Goal: Task Accomplishment & Management: Complete application form

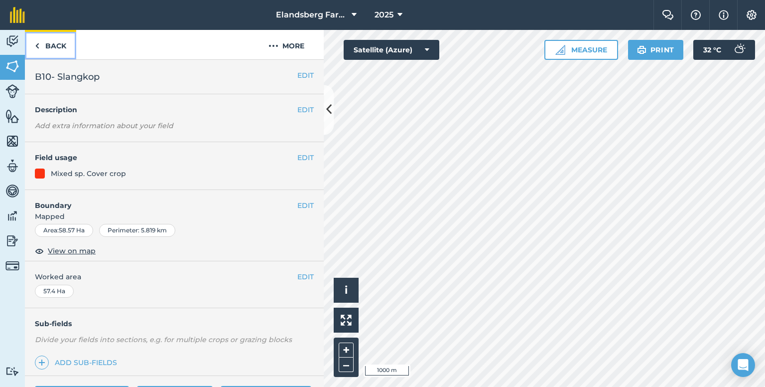
click at [43, 51] on link "Back" at bounding box center [50, 44] width 51 height 29
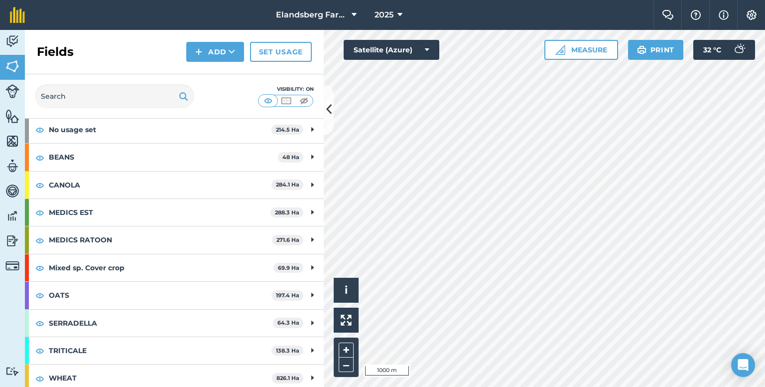
scroll to position [53, 0]
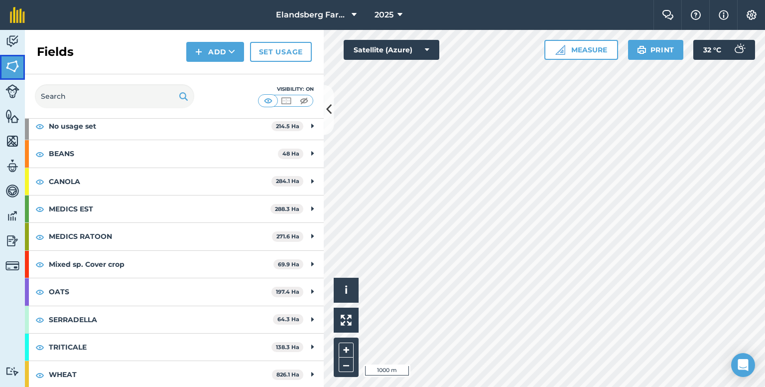
click at [9, 62] on img at bounding box center [12, 66] width 14 height 15
click at [11, 44] on img at bounding box center [12, 41] width 14 height 15
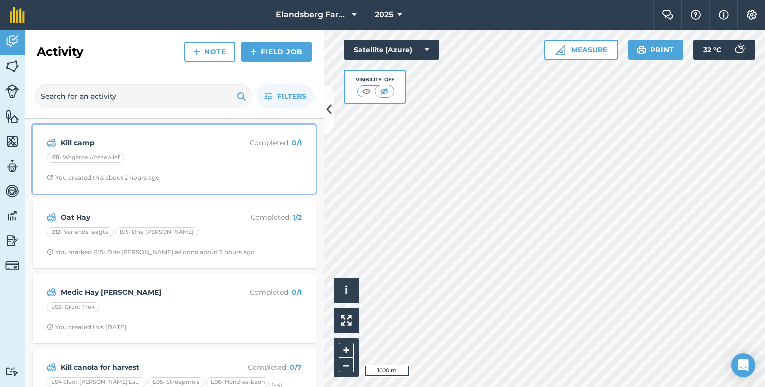
click at [201, 147] on strong "Kill camp" at bounding box center [140, 142] width 158 height 11
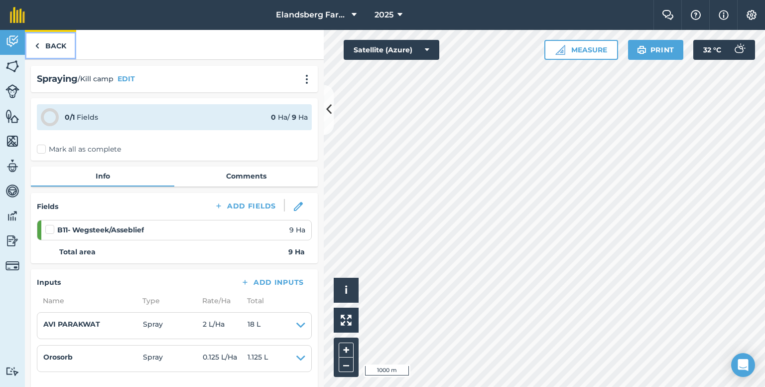
click at [54, 39] on link "Back" at bounding box center [50, 44] width 51 height 29
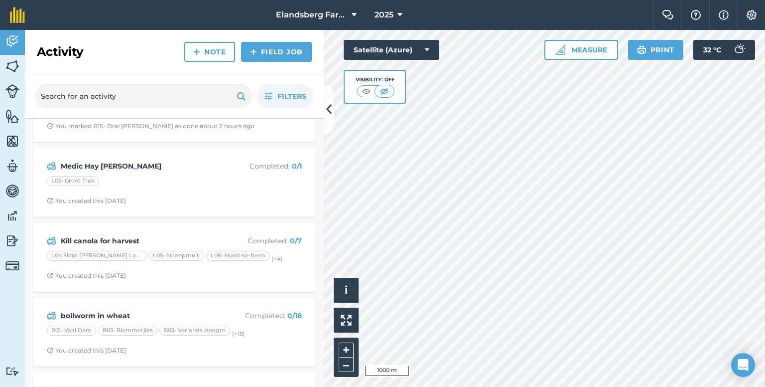
scroll to position [149, 0]
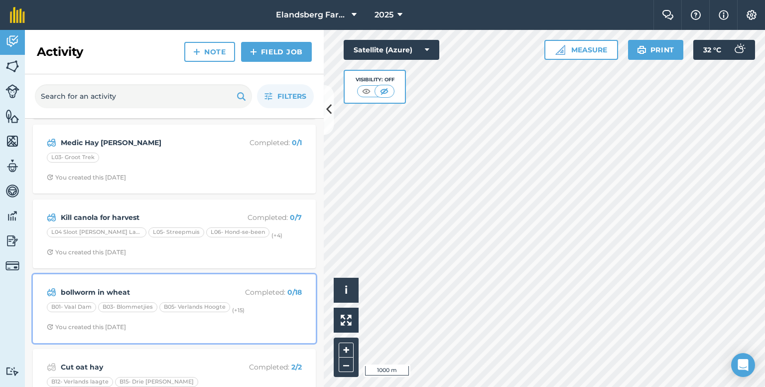
click at [121, 287] on strong "bollworm in wheat" at bounding box center [140, 292] width 158 height 11
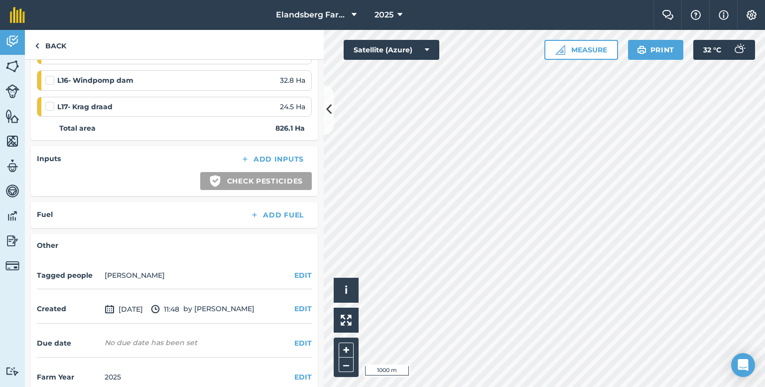
scroll to position [578, 0]
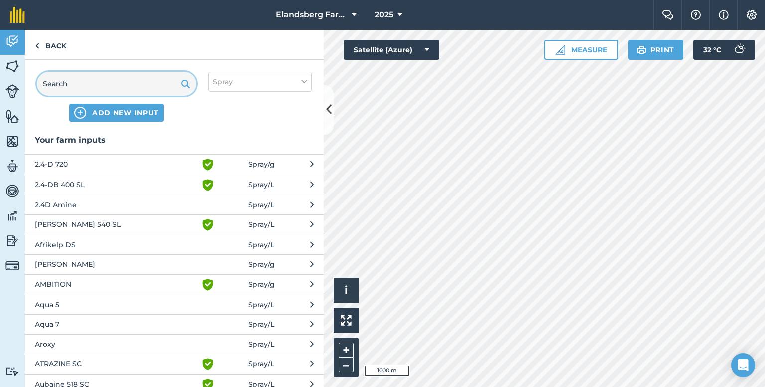
click at [120, 78] on input "text" at bounding box center [116, 84] width 159 height 24
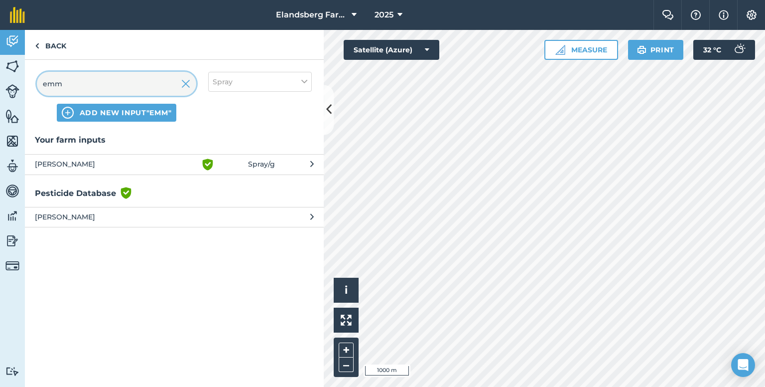
type input "emm"
click at [66, 165] on span "[PERSON_NAME]" at bounding box center [116, 164] width 163 height 12
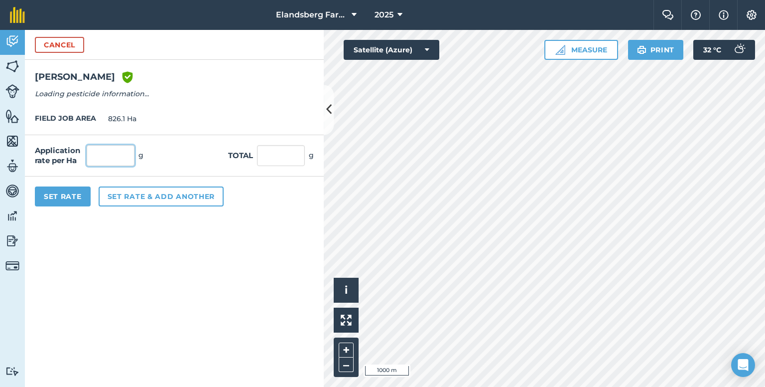
click at [115, 160] on input "text" at bounding box center [111, 155] width 48 height 21
type input "300"
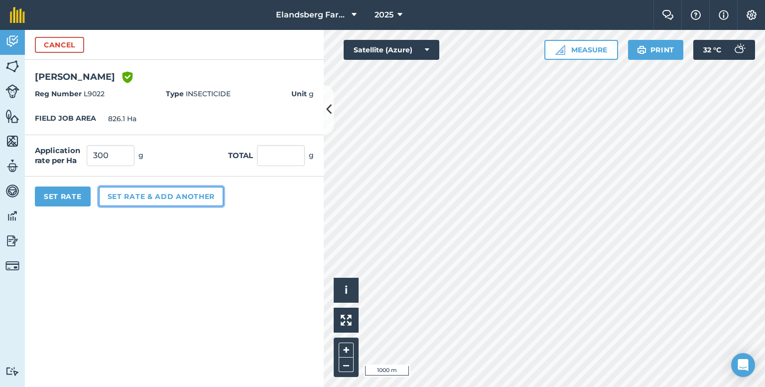
type input "247,830"
click at [142, 199] on button "Set rate & add another" at bounding box center [161, 196] width 125 height 20
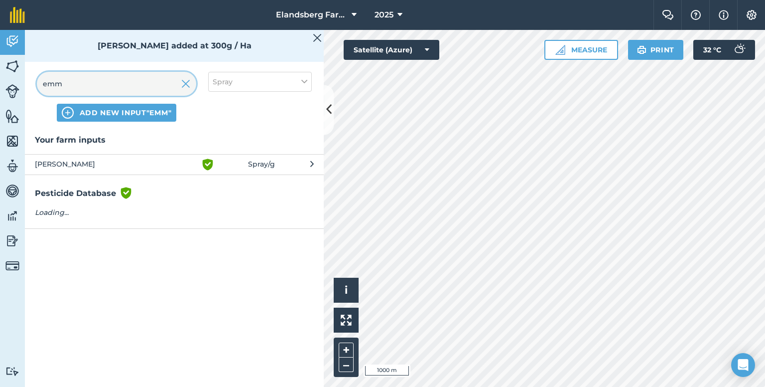
drag, startPoint x: 70, startPoint y: 85, endPoint x: 24, endPoint y: 84, distance: 45.9
click at [25, 84] on div "emm ADD NEW INPUT "emm" Spray" at bounding box center [174, 97] width 299 height 74
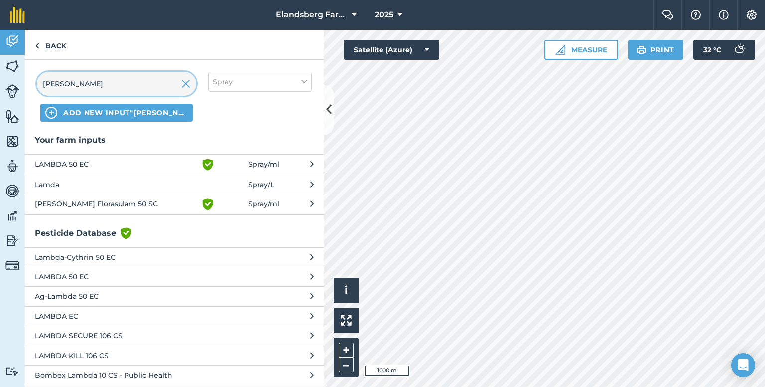
type input "[PERSON_NAME]"
click at [68, 161] on span "LAMBDA 50 EC" at bounding box center [116, 164] width 163 height 12
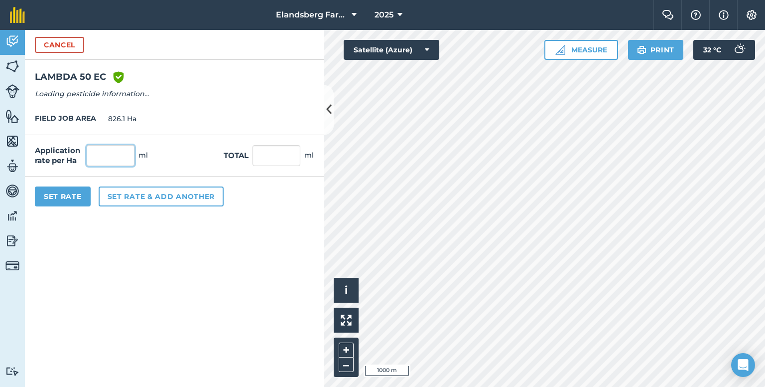
click at [92, 154] on input "text" at bounding box center [111, 155] width 48 height 21
type input "150"
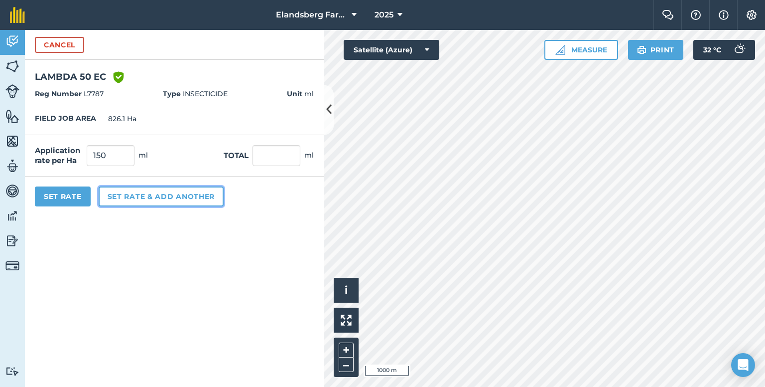
type input "123,915"
click at [117, 191] on button "Set rate & add another" at bounding box center [161, 196] width 125 height 20
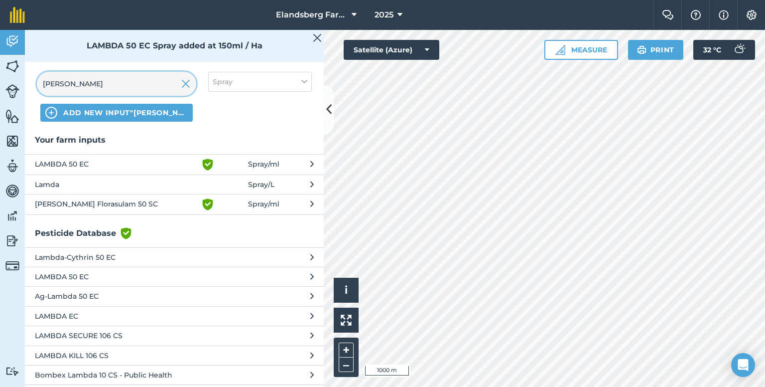
drag, startPoint x: 96, startPoint y: 87, endPoint x: 19, endPoint y: 89, distance: 76.8
click at [19, 89] on div "Activity Fields Livestock Features Maps Team Vehicles Data Reporting Billing Tu…" at bounding box center [382, 208] width 765 height 357
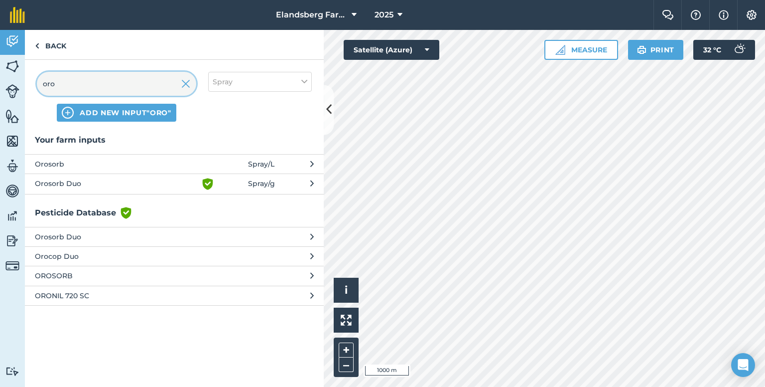
type input "oro"
click at [99, 162] on span "Orosorb" at bounding box center [116, 163] width 163 height 11
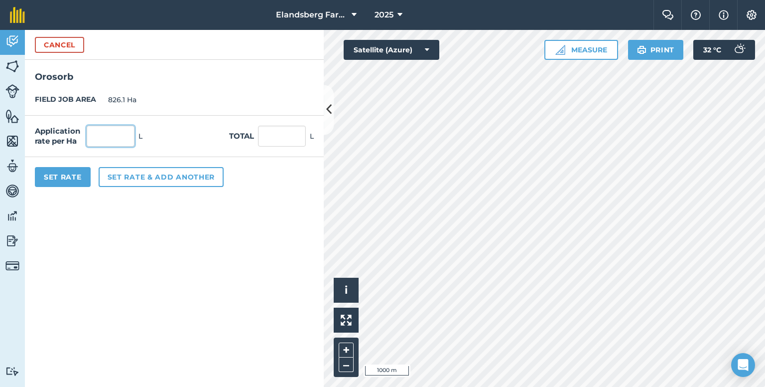
click at [104, 133] on input "text" at bounding box center [111, 136] width 48 height 21
type input "0.03"
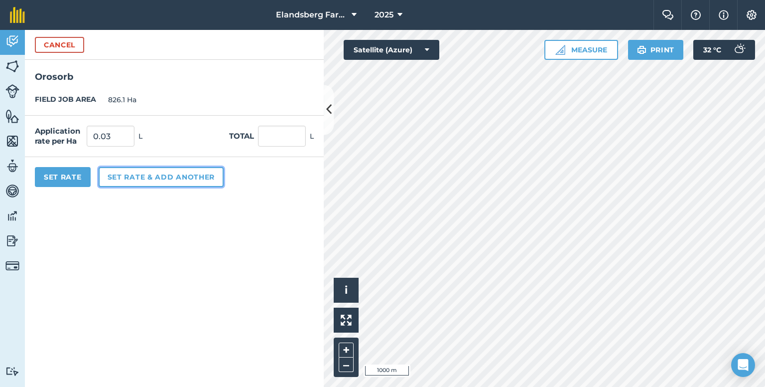
type input "24.783"
click at [118, 176] on button "Set rate & add another" at bounding box center [161, 177] width 125 height 20
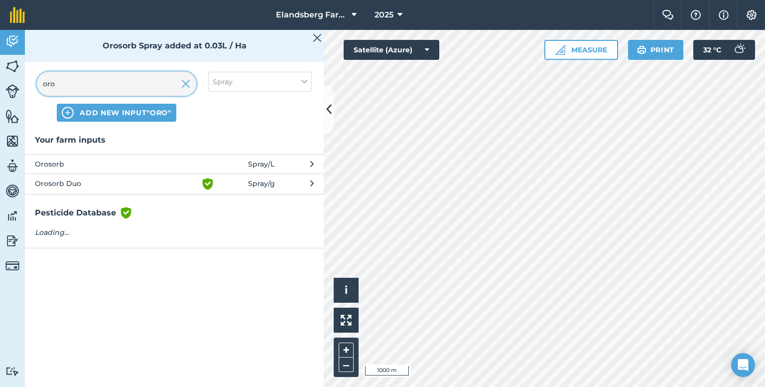
drag, startPoint x: 77, startPoint y: 84, endPoint x: 28, endPoint y: 85, distance: 48.3
click at [28, 85] on div "oro ADD NEW INPUT "oro" Spray" at bounding box center [174, 97] width 299 height 74
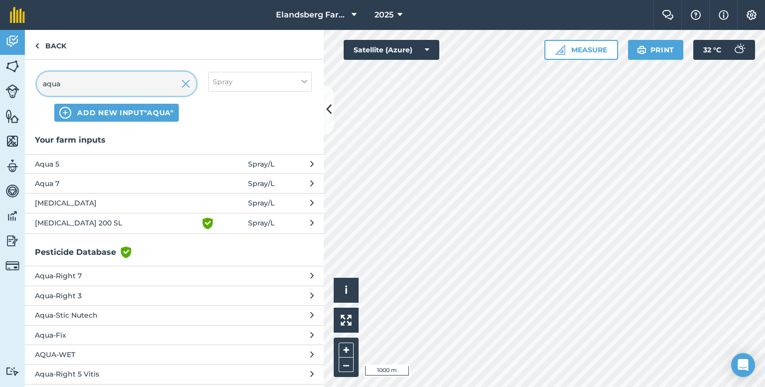
type input "aqua"
click at [71, 158] on span "Aqua 5" at bounding box center [116, 163] width 163 height 11
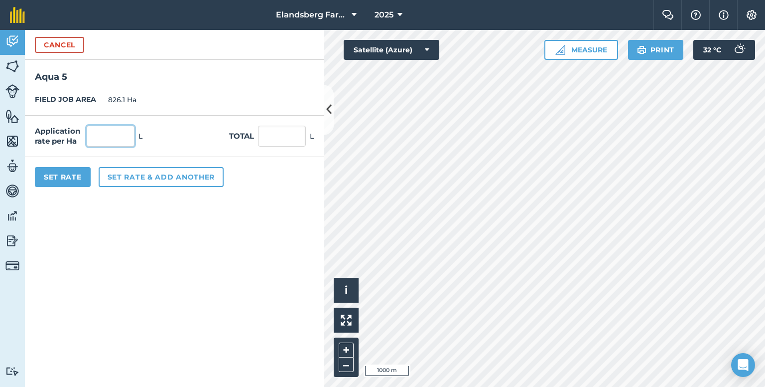
click at [124, 127] on input "text" at bounding box center [111, 136] width 48 height 21
type input "0.03"
type input "24.783"
click at [150, 126] on div "Application rate per Ha 0.03 L Total 24.783 L" at bounding box center [174, 136] width 299 height 41
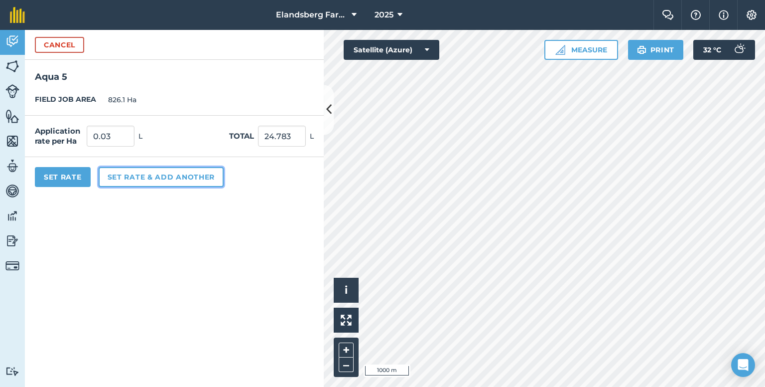
click at [103, 180] on button "Set rate & add another" at bounding box center [161, 177] width 125 height 20
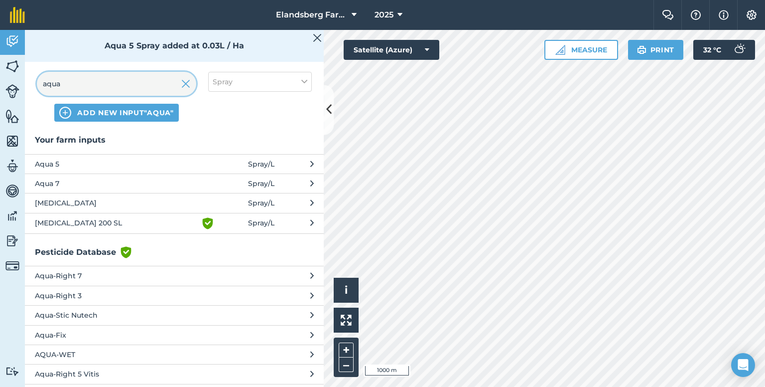
drag, startPoint x: 111, startPoint y: 79, endPoint x: 44, endPoint y: 85, distance: 67.1
click at [44, 85] on input "aqua" at bounding box center [116, 84] width 159 height 24
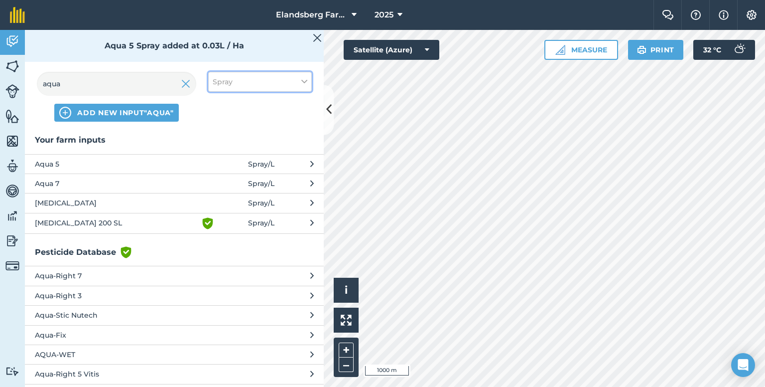
click at [298, 78] on button "Spray" at bounding box center [260, 82] width 104 height 20
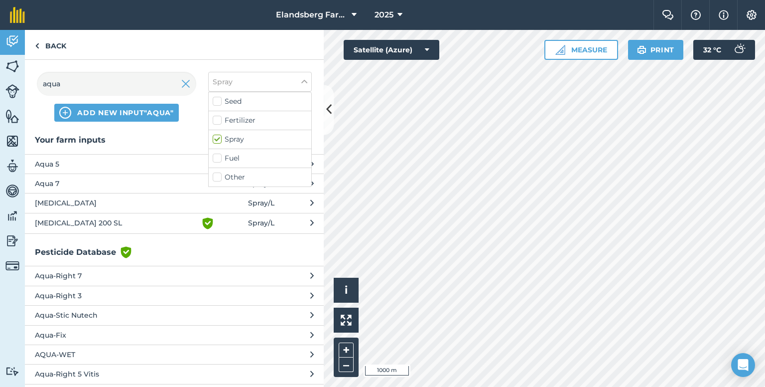
click at [223, 176] on label "Other" at bounding box center [260, 177] width 95 height 10
click at [219, 176] on input "Other" at bounding box center [216, 175] width 6 height 6
checkbox input "true"
drag, startPoint x: 84, startPoint y: 86, endPoint x: 36, endPoint y: 84, distance: 47.9
click at [40, 87] on input "aqua" at bounding box center [116, 84] width 159 height 24
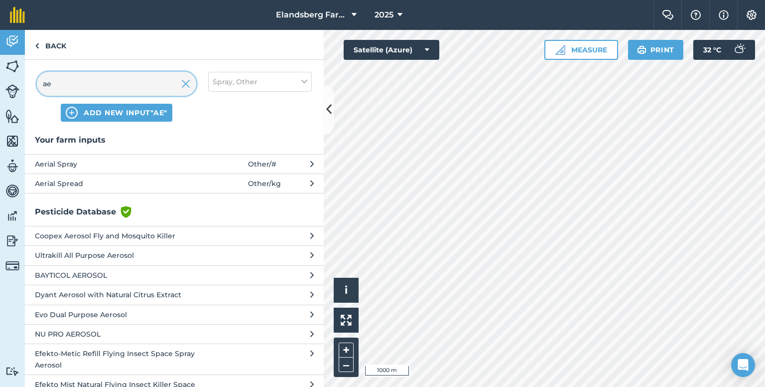
type input "ae"
click at [65, 161] on span "Aerial Spray" at bounding box center [116, 163] width 163 height 11
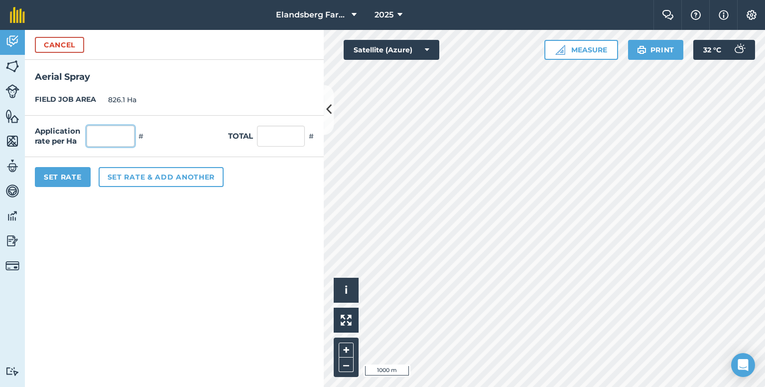
click at [92, 138] on input "text" at bounding box center [111, 136] width 48 height 21
type input "1"
type input "826.1"
click at [74, 172] on button "Set Rate" at bounding box center [63, 177] width 56 height 20
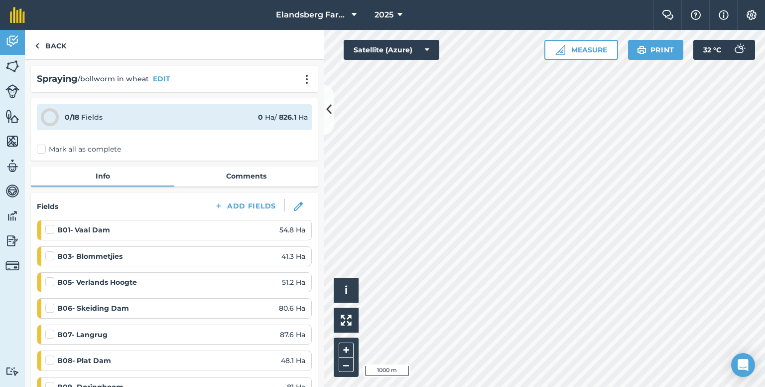
click at [41, 148] on label "Mark all as complete" at bounding box center [79, 149] width 84 height 10
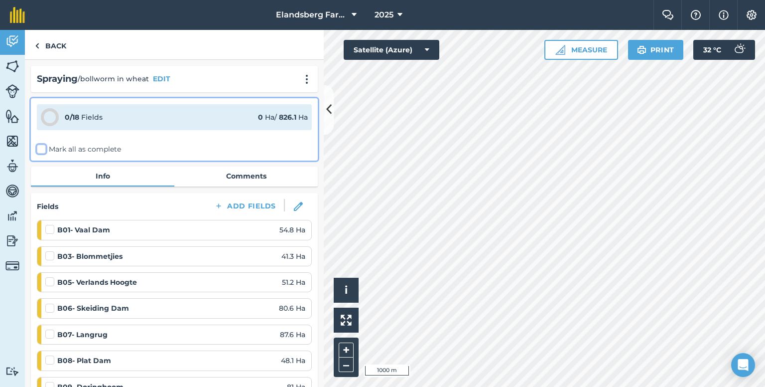
click at [41, 148] on input "Mark all as complete" at bounding box center [40, 147] width 6 height 6
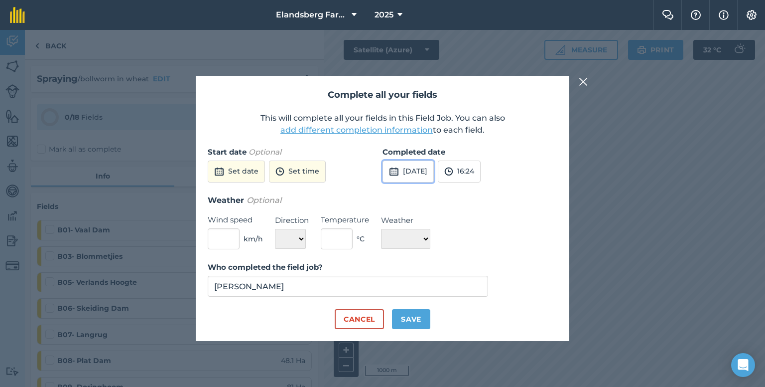
click at [395, 170] on img at bounding box center [394, 171] width 10 height 12
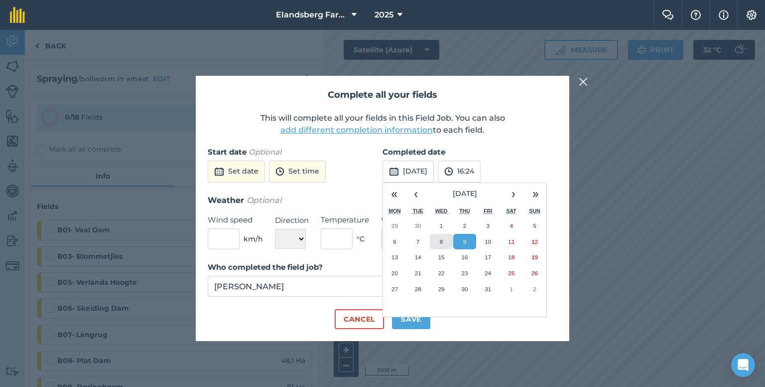
click at [443, 241] on abbr "8" at bounding box center [441, 241] width 3 height 6
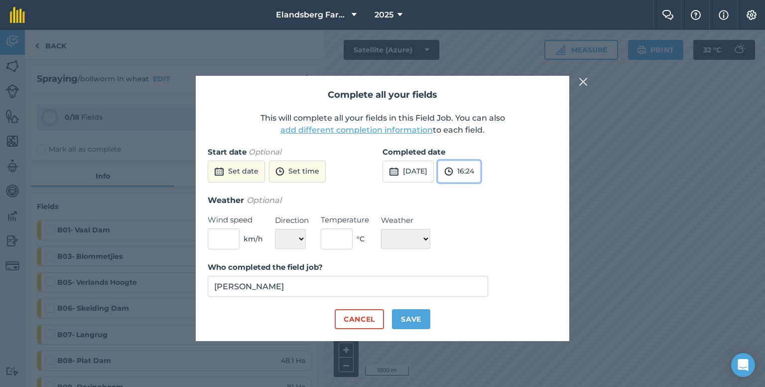
click at [474, 169] on button "16:24" at bounding box center [459, 171] width 43 height 22
click at [481, 198] on button "13:30" at bounding box center [462, 203] width 47 height 16
click at [418, 319] on button "Save" at bounding box center [411, 319] width 38 height 20
checkbox input "true"
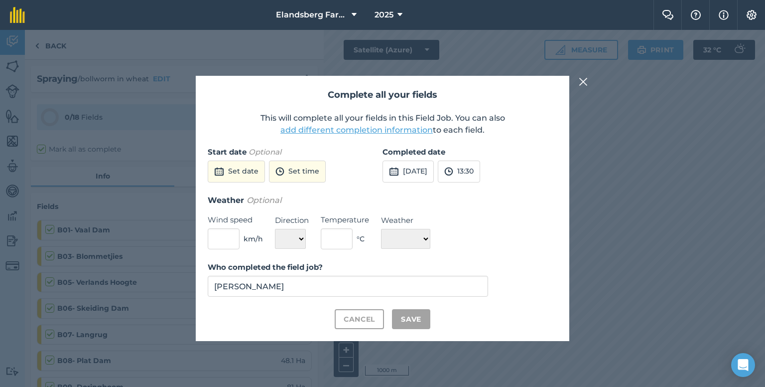
checkbox input "true"
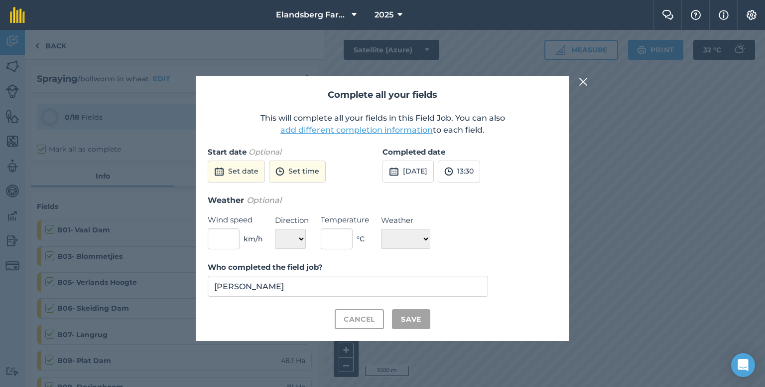
checkbox input "true"
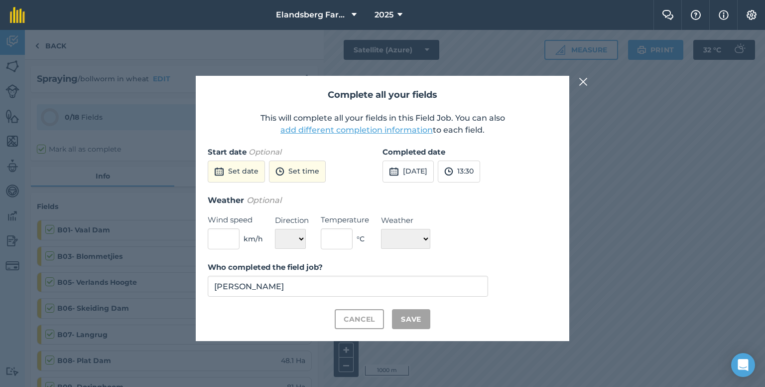
checkbox input "true"
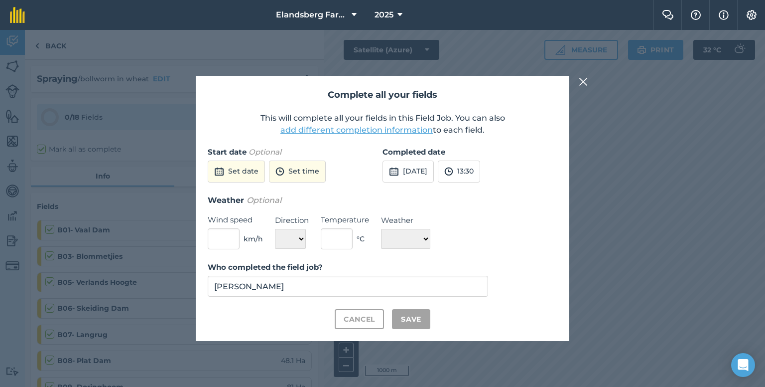
checkbox input "true"
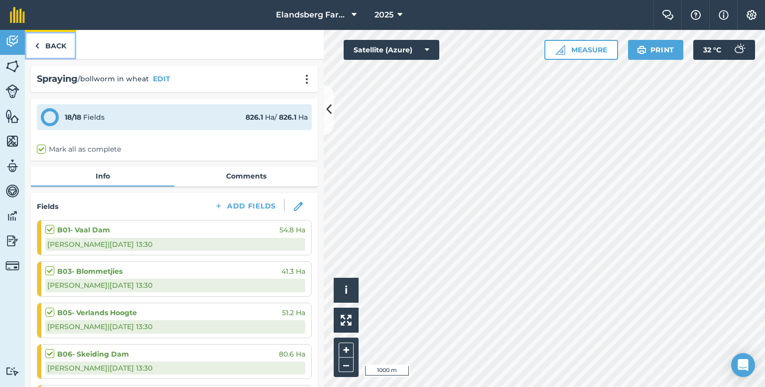
click at [51, 46] on link "Back" at bounding box center [50, 44] width 51 height 29
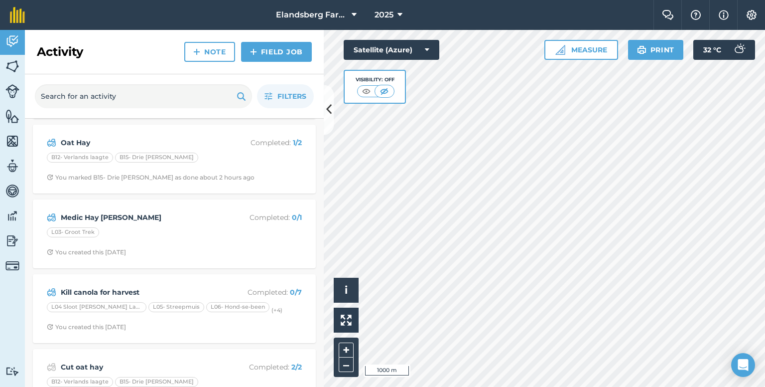
scroll to position [100, 0]
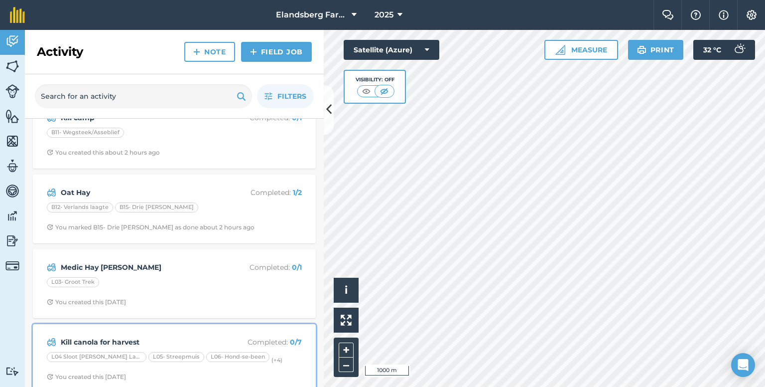
click at [120, 336] on strong "Kill canola for harvest" at bounding box center [140, 341] width 158 height 11
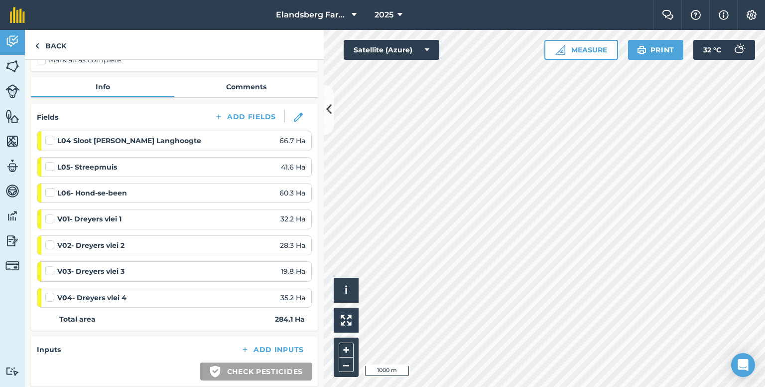
scroll to position [293, 0]
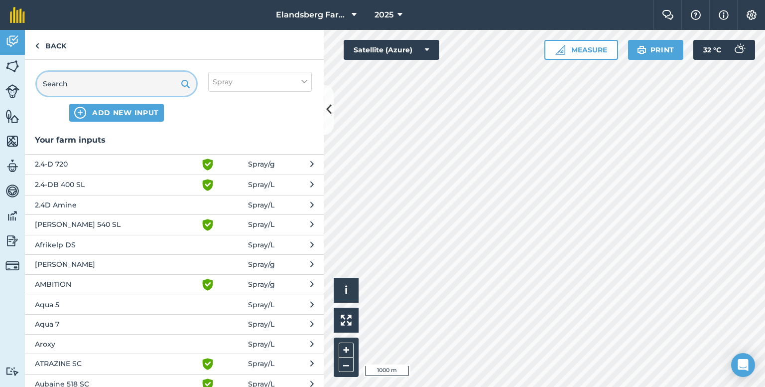
click at [123, 86] on input "text" at bounding box center [116, 84] width 159 height 24
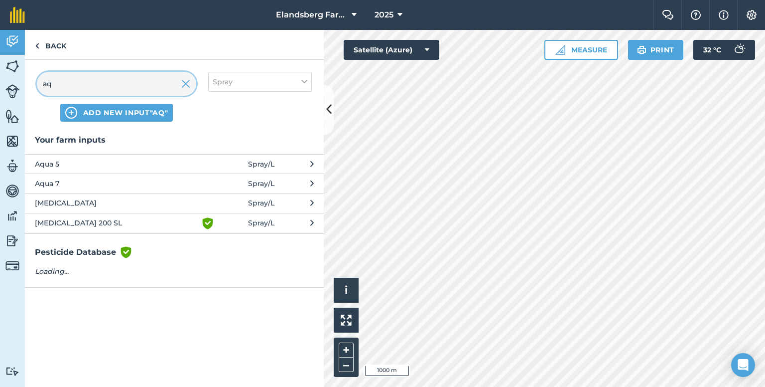
type input "aq"
click at [120, 155] on button "Aqua 5 Spray / L" at bounding box center [174, 163] width 299 height 19
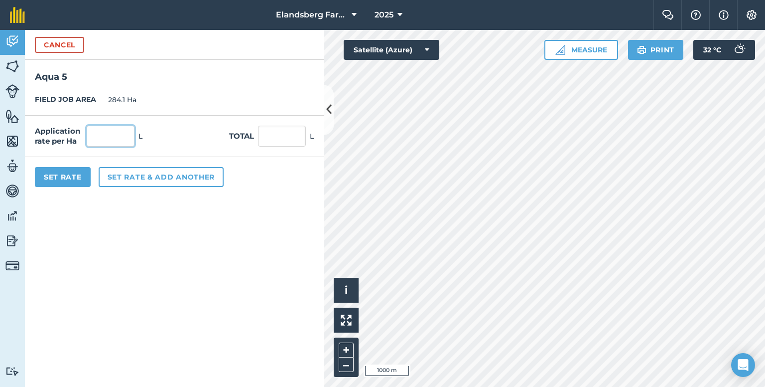
click at [114, 133] on input "text" at bounding box center [111, 136] width 48 height 21
type input "0.03"
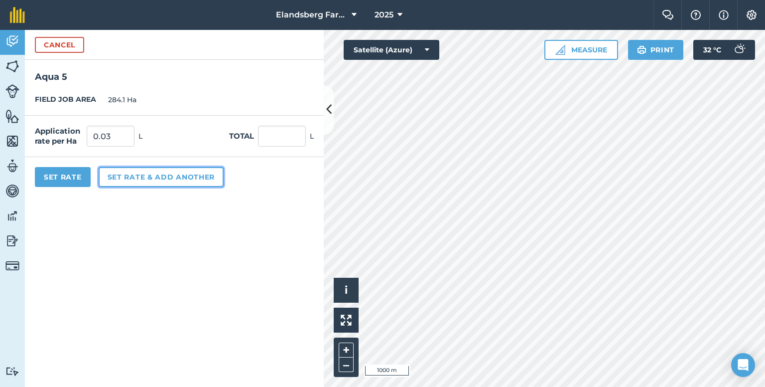
type input "8.523"
click at [120, 176] on button "Set rate & add another" at bounding box center [161, 177] width 125 height 20
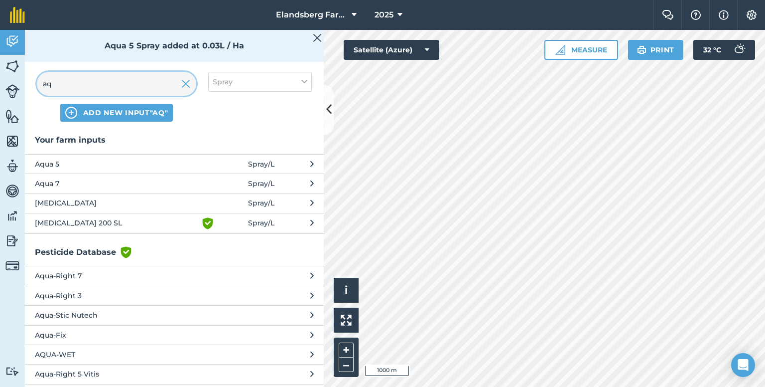
drag, startPoint x: 99, startPoint y: 86, endPoint x: 14, endPoint y: 86, distance: 85.2
click at [14, 86] on div "Activity Fields Livestock Features Maps Team Vehicles Data Reporting Billing Tu…" at bounding box center [382, 208] width 765 height 357
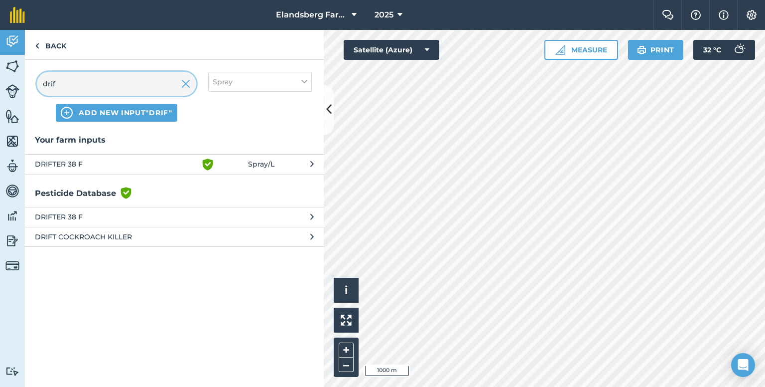
type input "drif"
click at [80, 164] on span "DRIFTER 38 F" at bounding box center [116, 164] width 163 height 12
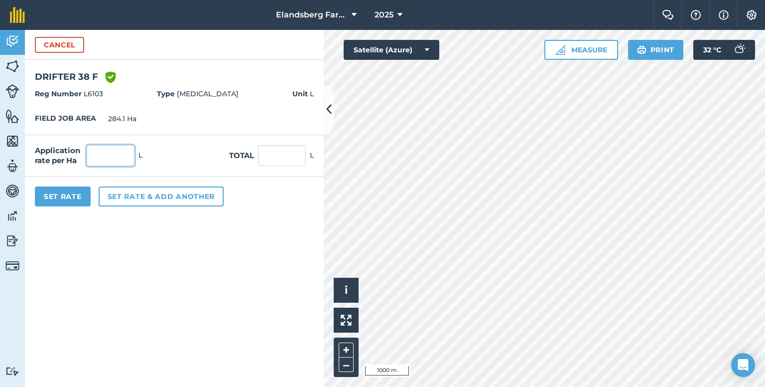
click at [128, 149] on input "text" at bounding box center [111, 155] width 48 height 21
type input "0"
type input "0.1"
type input "28.41"
click at [237, 315] on form "Cancel DRIFTER 38 F Green shield with white tick Reg Number L6103 Type [MEDICAL…" at bounding box center [174, 208] width 299 height 357
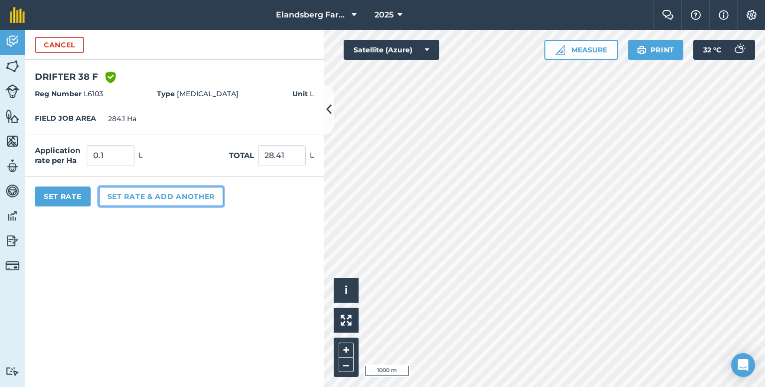
click at [169, 196] on button "Set rate & add another" at bounding box center [161, 196] width 125 height 20
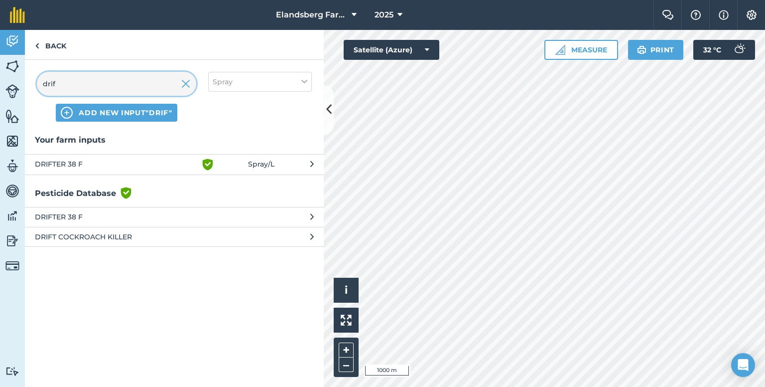
drag, startPoint x: 89, startPoint y: 82, endPoint x: 24, endPoint y: 84, distance: 64.8
click at [25, 84] on div "drif ADD NEW INPUT "drif" Spray" at bounding box center [174, 97] width 299 height 74
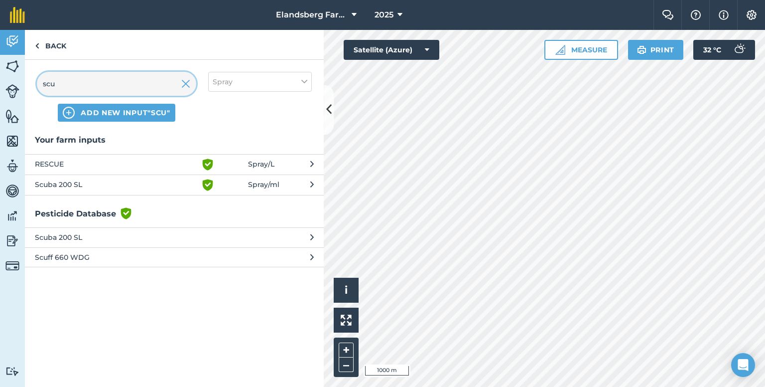
type input "scu"
click at [58, 182] on span "Scuba 200 SL" at bounding box center [116, 185] width 163 height 12
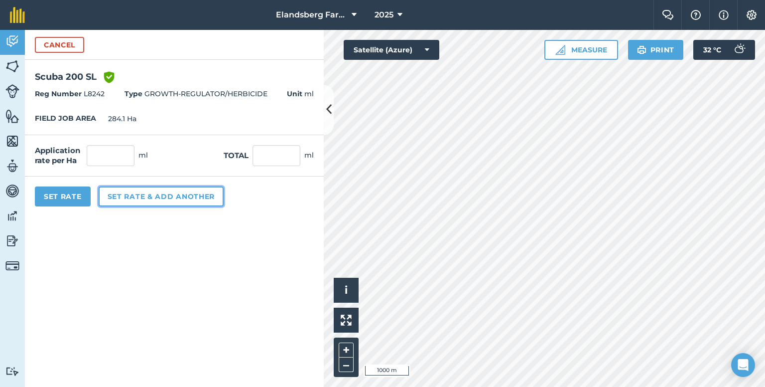
click at [118, 199] on button "Set rate & add another" at bounding box center [161, 196] width 125 height 20
click at [142, 196] on button "Set rate & add another" at bounding box center [161, 196] width 125 height 20
click at [55, 197] on button "Set Rate" at bounding box center [63, 196] width 56 height 20
click at [112, 159] on input "text" at bounding box center [111, 155] width 48 height 21
type input "2,000"
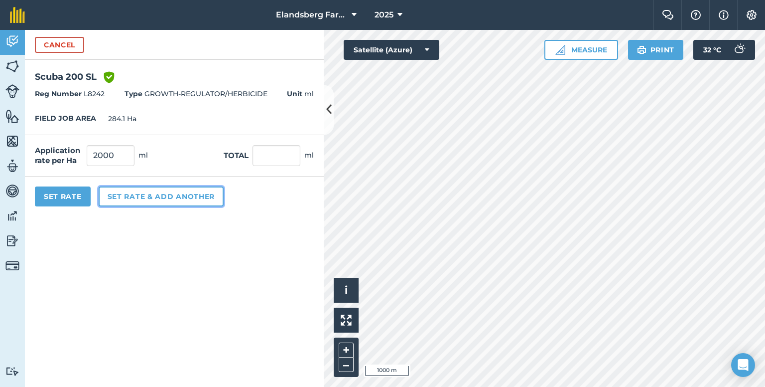
type input "568,200"
click at [134, 198] on button "Set rate & add another" at bounding box center [161, 196] width 125 height 20
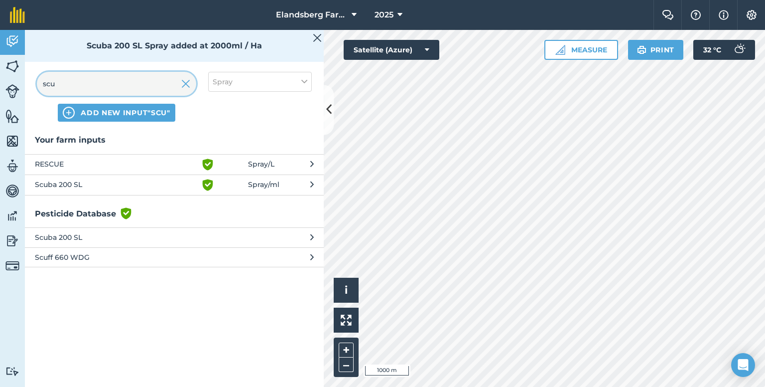
drag, startPoint x: 78, startPoint y: 92, endPoint x: 22, endPoint y: 88, distance: 55.5
click at [24, 90] on div "Activity Fields Livestock Features Maps Team Vehicles Data Reporting Billing Tu…" at bounding box center [382, 208] width 765 height 357
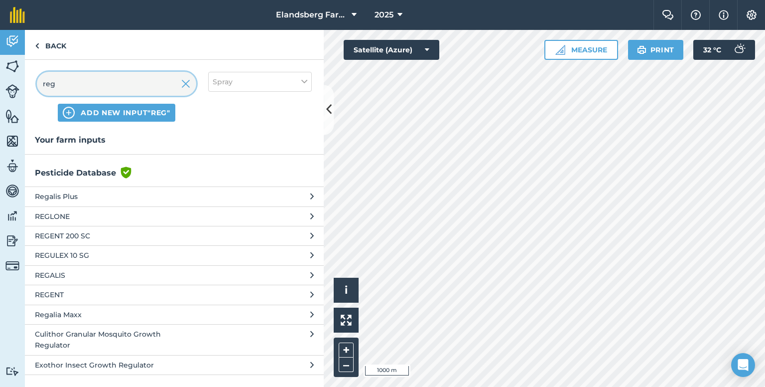
type input "reg"
click at [83, 232] on span "REGENT 200 SC" at bounding box center [116, 235] width 163 height 11
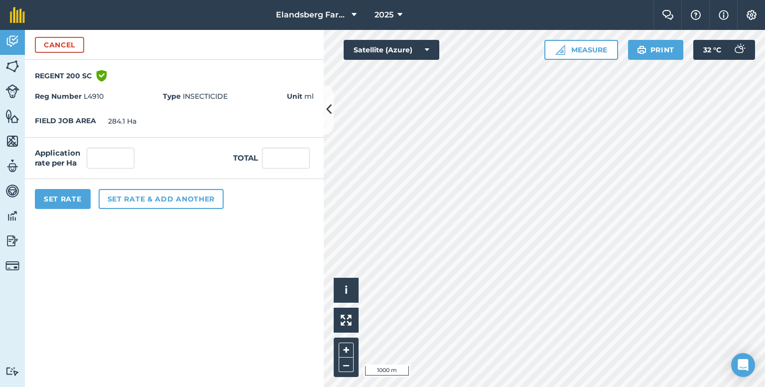
click at [306, 94] on span "Unit ml" at bounding box center [300, 96] width 27 height 11
click at [67, 196] on button "Set Rate" at bounding box center [63, 199] width 56 height 20
click at [129, 201] on button "Set rate & add another" at bounding box center [161, 199] width 125 height 20
click at [112, 158] on input "text" at bounding box center [111, 158] width 48 height 21
type input "33"
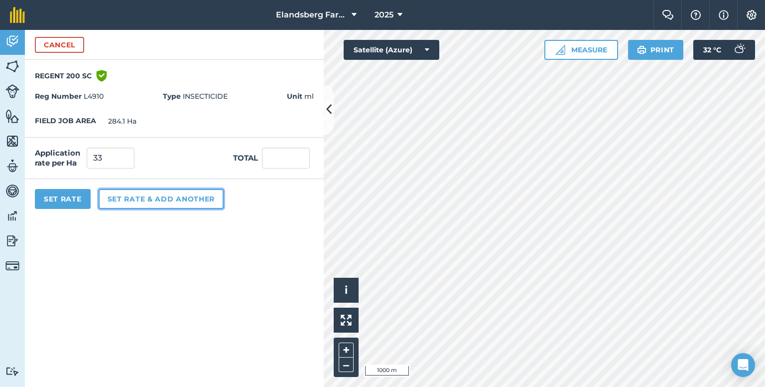
type input "9,375.3"
click at [130, 202] on button "Set rate & add another" at bounding box center [161, 199] width 125 height 20
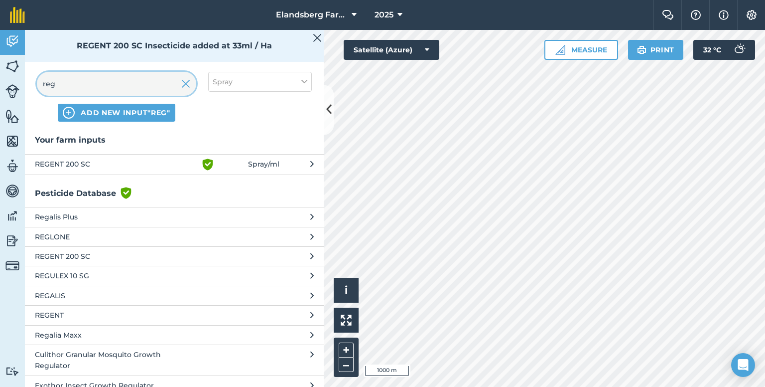
drag, startPoint x: 74, startPoint y: 90, endPoint x: 54, endPoint y: 93, distance: 19.7
click at [54, 93] on input "reg" at bounding box center [116, 84] width 159 height 24
click at [64, 238] on span "REGLONE" at bounding box center [116, 236] width 163 height 11
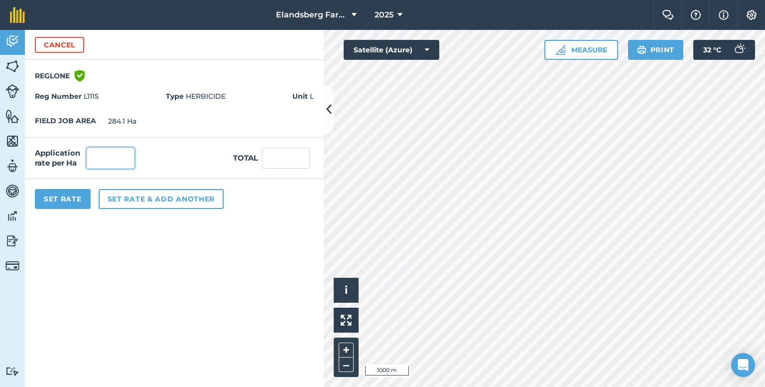
click at [104, 162] on input "text" at bounding box center [111, 158] width 48 height 21
type input "2"
type input "568.2"
click at [140, 199] on button "Set rate & add another" at bounding box center [161, 199] width 125 height 20
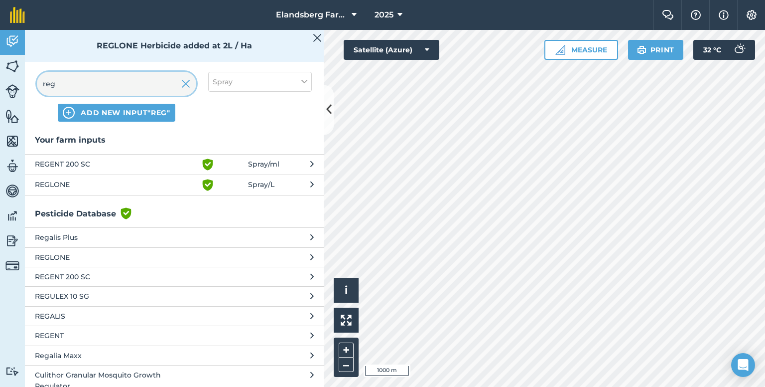
drag, startPoint x: 107, startPoint y: 77, endPoint x: 33, endPoint y: 92, distance: 75.6
click at [33, 92] on div "reg ADD NEW INPUT "reg" Spray" at bounding box center [174, 97] width 299 height 74
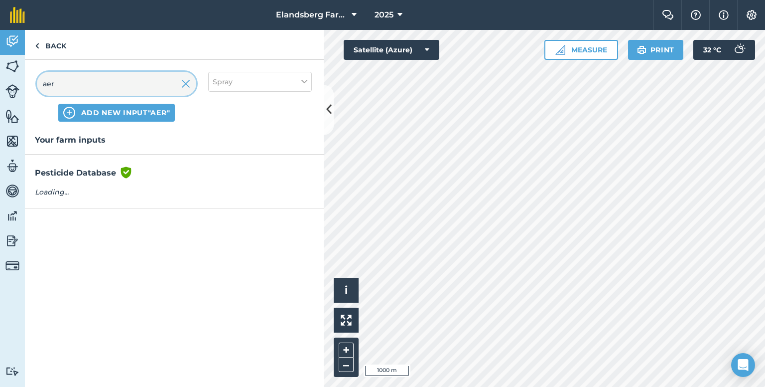
type input "aer"
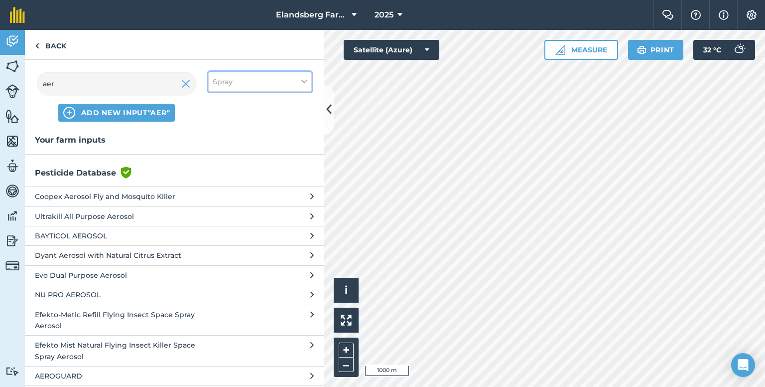
click at [261, 79] on button "Spray" at bounding box center [260, 82] width 104 height 20
click at [218, 174] on label "Other" at bounding box center [260, 177] width 95 height 10
click at [218, 174] on input "Other" at bounding box center [216, 175] width 6 height 6
checkbox input "true"
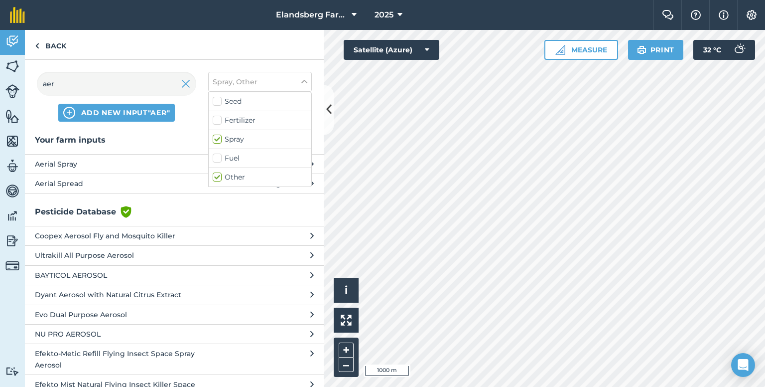
click at [96, 163] on span "Aerial Spray" at bounding box center [116, 163] width 163 height 11
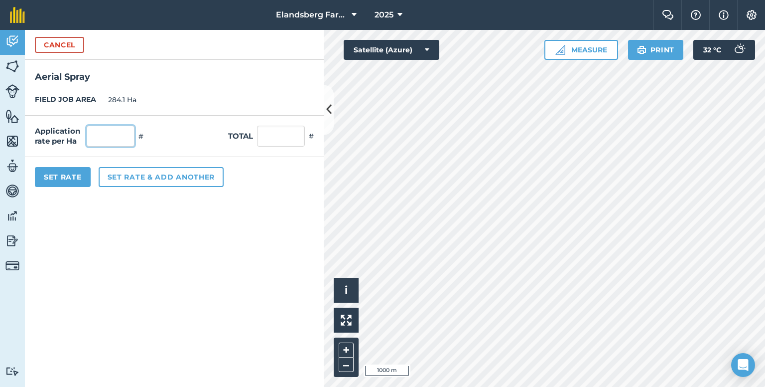
click at [105, 134] on input "text" at bounding box center [111, 136] width 48 height 21
type input "1"
type input "284.1"
click at [70, 176] on button "Set Rate" at bounding box center [63, 177] width 56 height 20
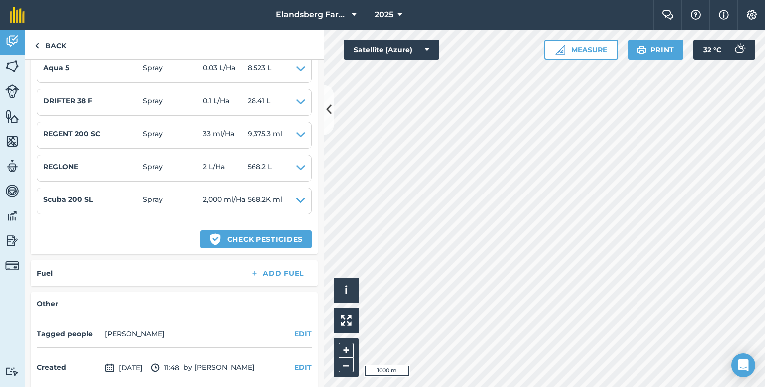
scroll to position [448, 0]
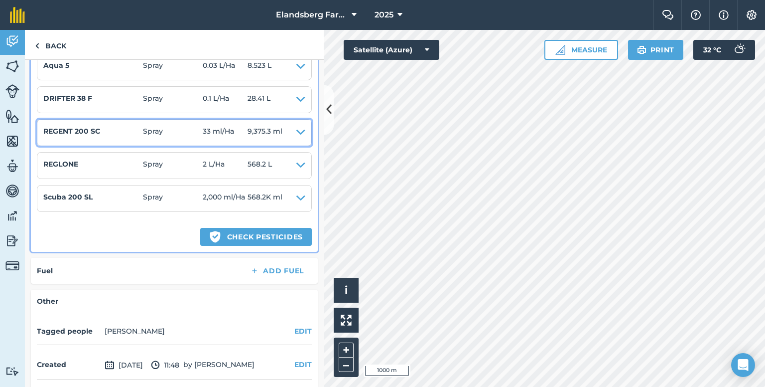
click at [297, 129] on icon at bounding box center [301, 133] width 9 height 14
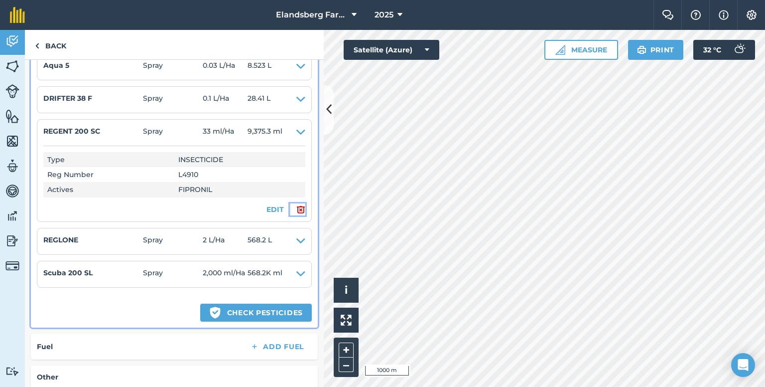
click at [297, 208] on img at bounding box center [301, 209] width 9 height 12
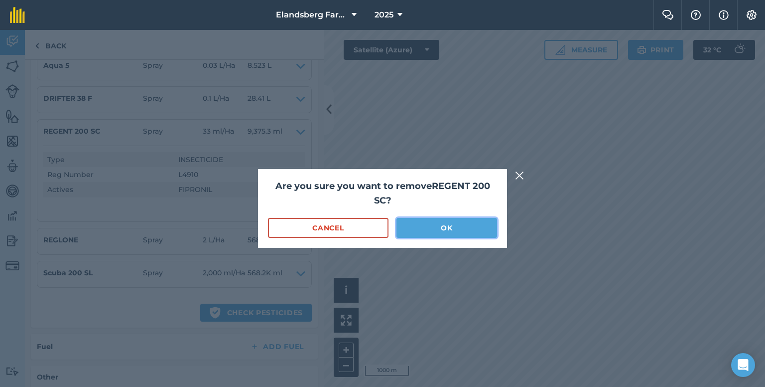
click at [421, 227] on button "OK" at bounding box center [447, 228] width 101 height 20
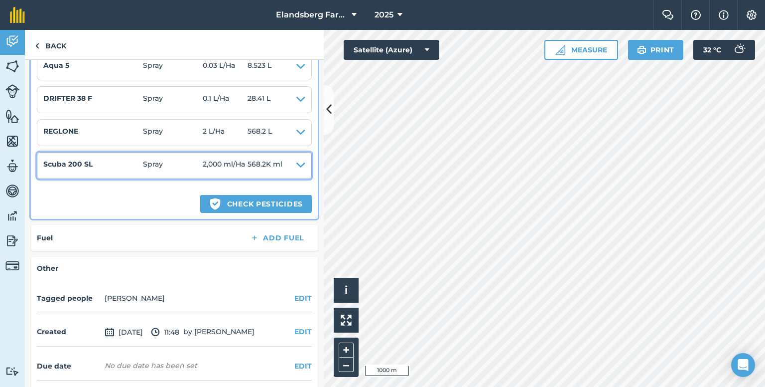
click at [297, 160] on icon at bounding box center [301, 165] width 9 height 14
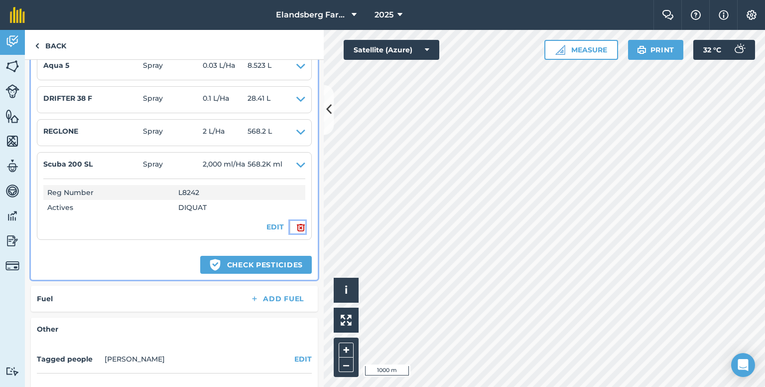
click at [297, 224] on img at bounding box center [301, 227] width 9 height 12
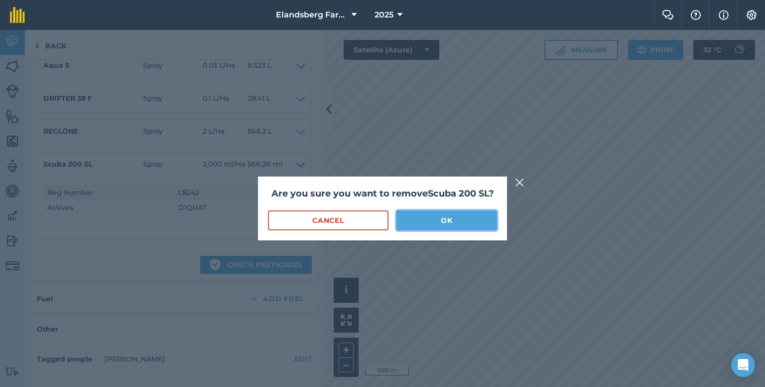
click at [441, 220] on button "OK" at bounding box center [447, 220] width 101 height 20
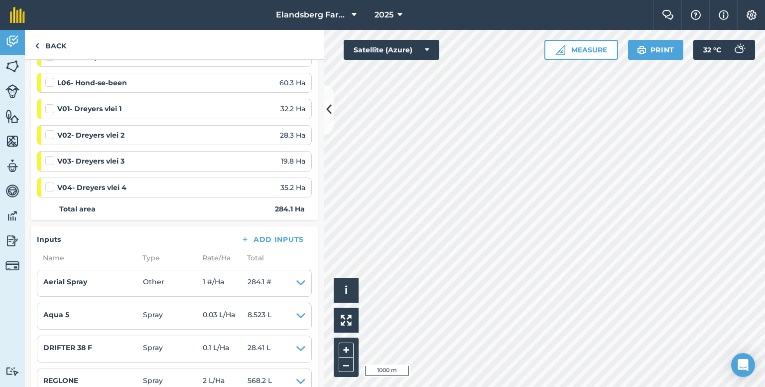
scroll to position [0, 0]
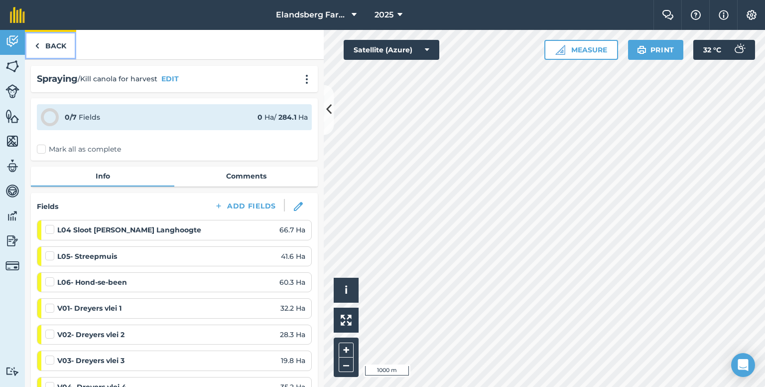
click at [40, 49] on link "Back" at bounding box center [50, 44] width 51 height 29
